Goal: Task Accomplishment & Management: Use online tool/utility

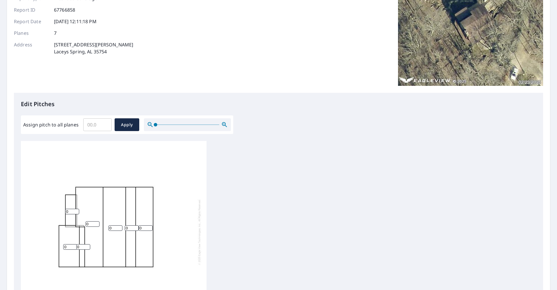
scroll to position [63, 0]
click at [149, 227] on input "1" at bounding box center [146, 228] width 14 height 6
click at [149, 227] on input "2" at bounding box center [146, 228] width 14 height 6
click at [149, 227] on input "3" at bounding box center [146, 228] width 14 height 6
type input "4"
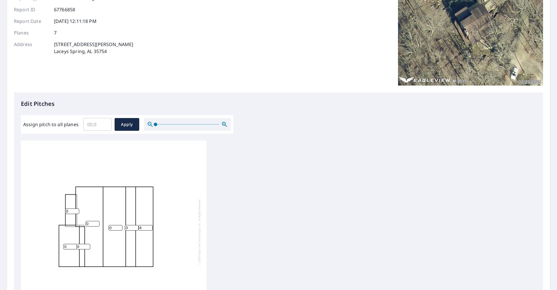
click at [149, 227] on input "4" at bounding box center [146, 228] width 14 height 6
click at [137, 227] on input "12" at bounding box center [132, 228] width 14 height 6
click at [137, 227] on input "13" at bounding box center [132, 228] width 14 height 6
click at [137, 227] on input "14" at bounding box center [132, 228] width 14 height 6
click at [137, 227] on input "15" at bounding box center [132, 228] width 14 height 6
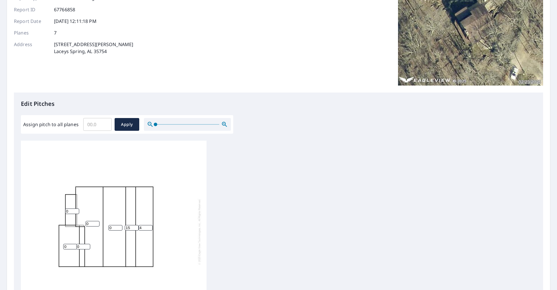
type input "16"
click at [137, 227] on input "16" at bounding box center [132, 228] width 14 height 6
click at [120, 227] on input "1" at bounding box center [115, 228] width 14 height 6
click at [120, 227] on input "2" at bounding box center [115, 228] width 14 height 6
click at [120, 227] on input "3" at bounding box center [115, 228] width 14 height 6
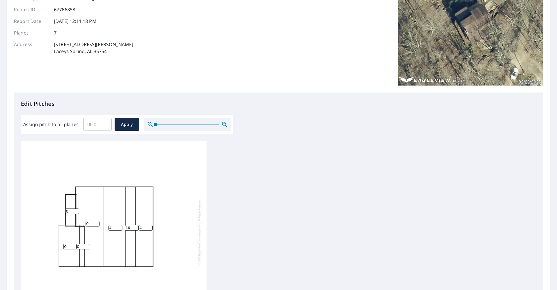
click at [120, 227] on input "4" at bounding box center [115, 228] width 14 height 6
click at [120, 227] on input "5" at bounding box center [115, 228] width 14 height 6
type input "6"
click at [120, 227] on input "6" at bounding box center [115, 228] width 14 height 6
click at [97, 223] on input "1" at bounding box center [93, 224] width 14 height 6
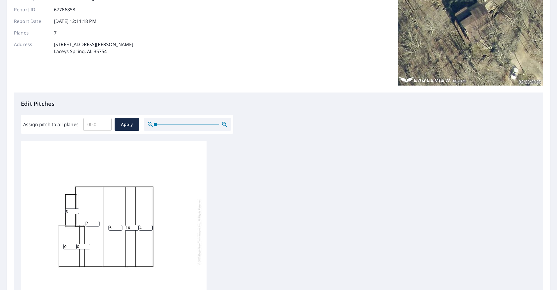
click at [97, 223] on input "2" at bounding box center [93, 224] width 14 height 6
click at [97, 223] on input "3" at bounding box center [93, 224] width 14 height 6
click at [97, 223] on input "4" at bounding box center [93, 224] width 14 height 6
click at [97, 223] on input "5" at bounding box center [93, 224] width 14 height 6
type input "6"
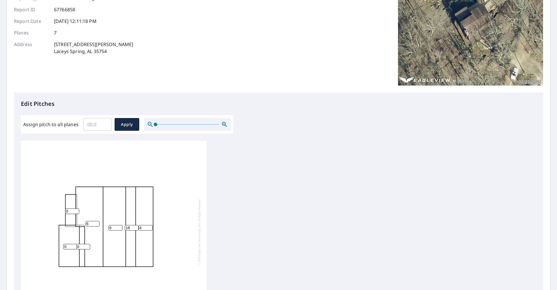
click at [97, 223] on input "6" at bounding box center [93, 224] width 14 height 6
click at [77, 211] on input "6" at bounding box center [72, 212] width 14 height 6
click at [77, 211] on input "7" at bounding box center [72, 212] width 14 height 6
type input "6"
click at [76, 212] on input "6" at bounding box center [72, 212] width 14 height 6
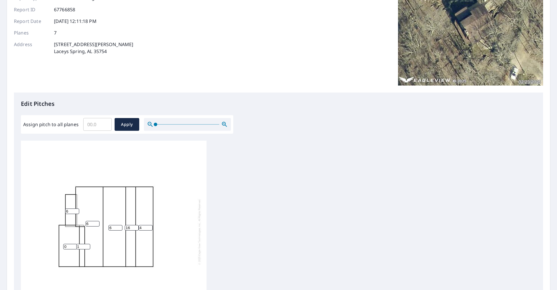
click at [87, 245] on input "1" at bounding box center [83, 247] width 14 height 6
click at [87, 245] on input "2" at bounding box center [83, 247] width 14 height 6
click at [87, 245] on input "3" at bounding box center [83, 247] width 14 height 6
click at [87, 245] on input "4" at bounding box center [83, 247] width 14 height 6
click at [87, 245] on input "5" at bounding box center [83, 247] width 14 height 6
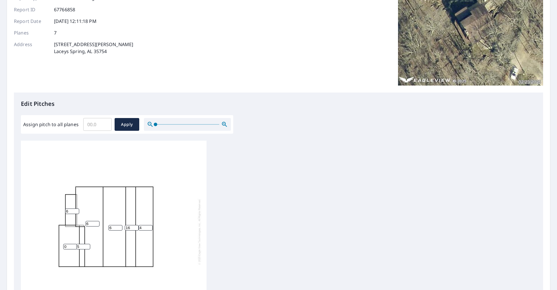
type input "6"
click at [87, 245] on input "6" at bounding box center [83, 247] width 14 height 6
click at [75, 245] on input "1" at bounding box center [70, 247] width 14 height 6
click at [75, 245] on input "2" at bounding box center [70, 247] width 14 height 6
click at [75, 245] on input "3" at bounding box center [70, 247] width 14 height 6
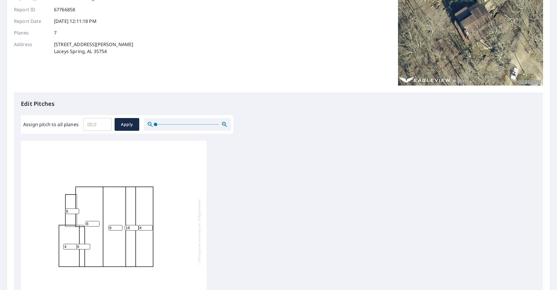
click at [75, 245] on input "4" at bounding box center [70, 247] width 14 height 6
click at [75, 245] on input "5" at bounding box center [70, 247] width 14 height 6
click at [75, 245] on input "6" at bounding box center [70, 247] width 14 height 6
click at [75, 245] on input "7" at bounding box center [70, 247] width 14 height 6
type input "8"
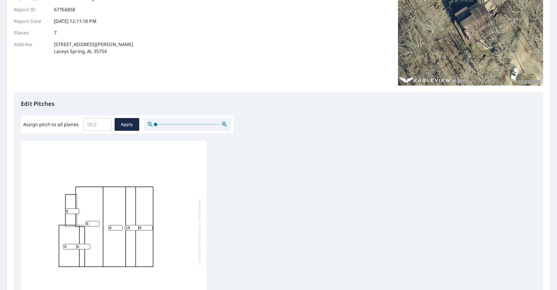
click at [75, 245] on input "8" at bounding box center [70, 247] width 14 height 6
click at [265, 169] on div "6 6 4 8 16 6 6" at bounding box center [278, 232] width 515 height 182
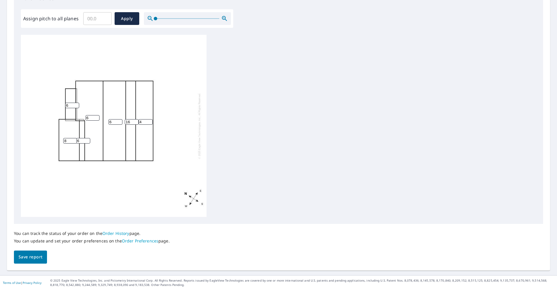
scroll to position [169, 0]
click at [32, 259] on span "Save report" at bounding box center [31, 257] width 24 height 7
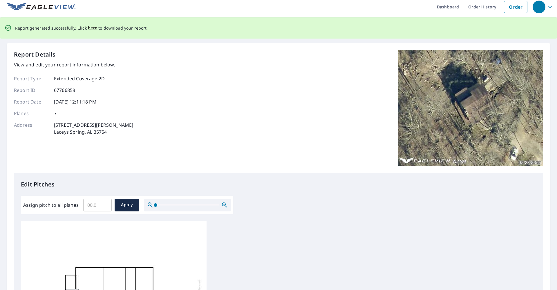
scroll to position [0, 0]
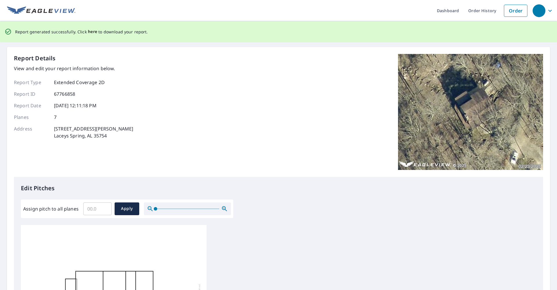
click at [92, 32] on span "here" at bounding box center [93, 31] width 10 height 7
